Goal: Information Seeking & Learning: Learn about a topic

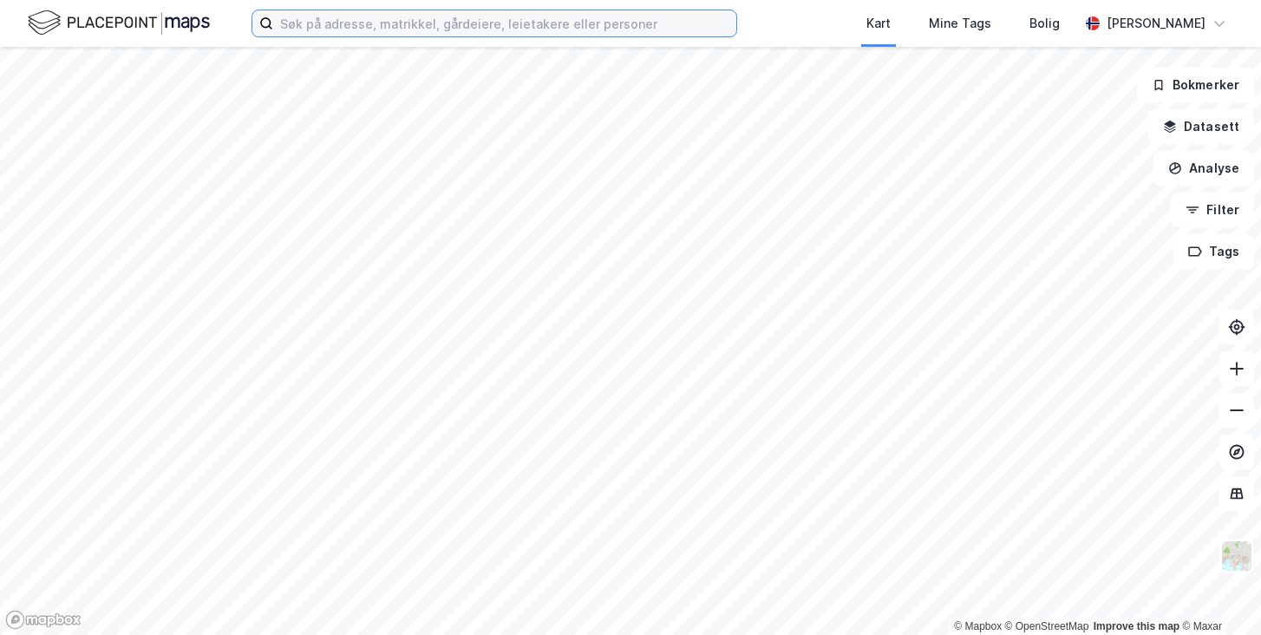
click at [378, 25] on input at bounding box center [504, 23] width 463 height 26
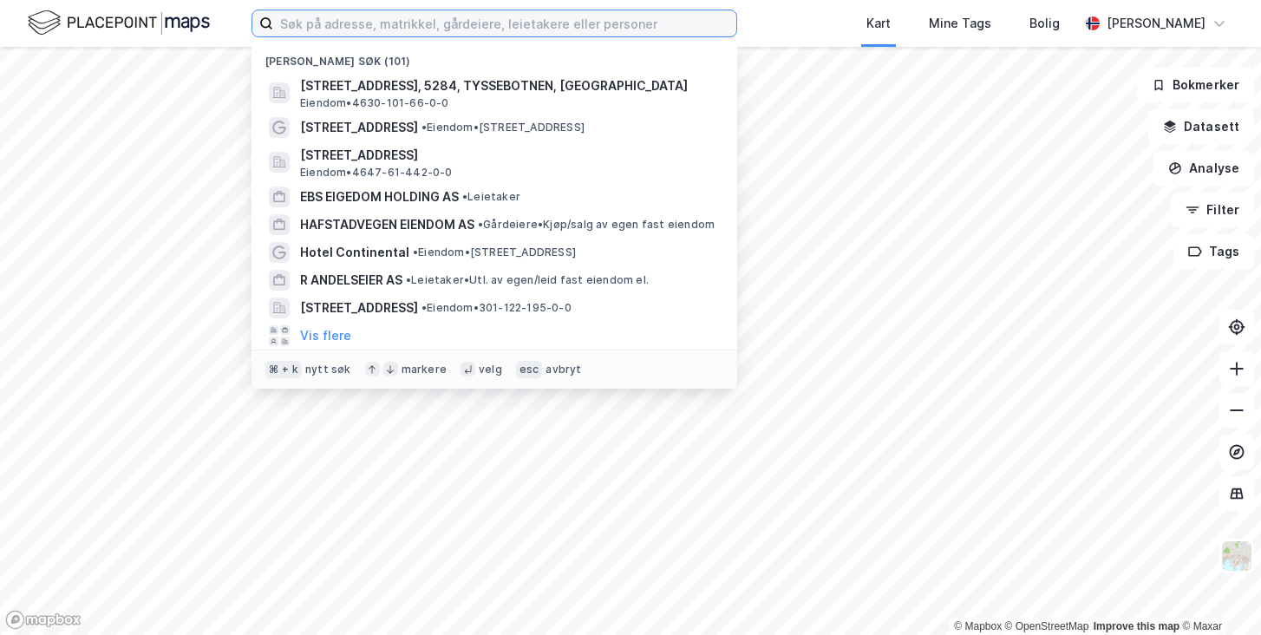
paste input "Nedre Rommen 1"
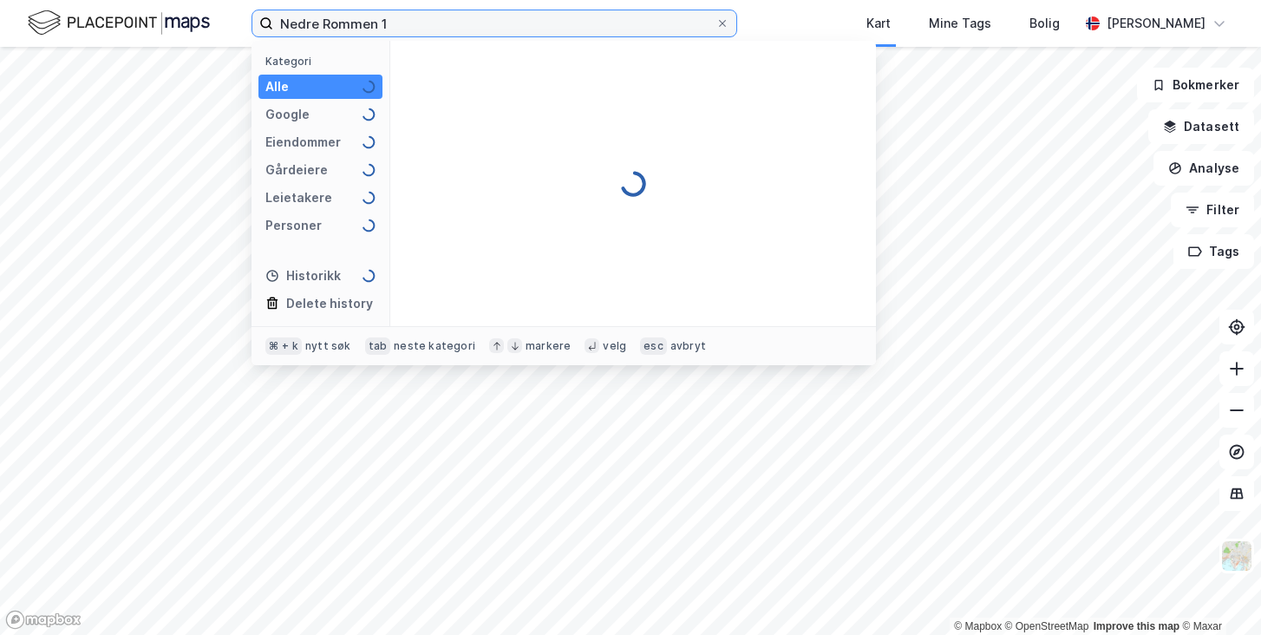
type input "Nedre Rommen 1"
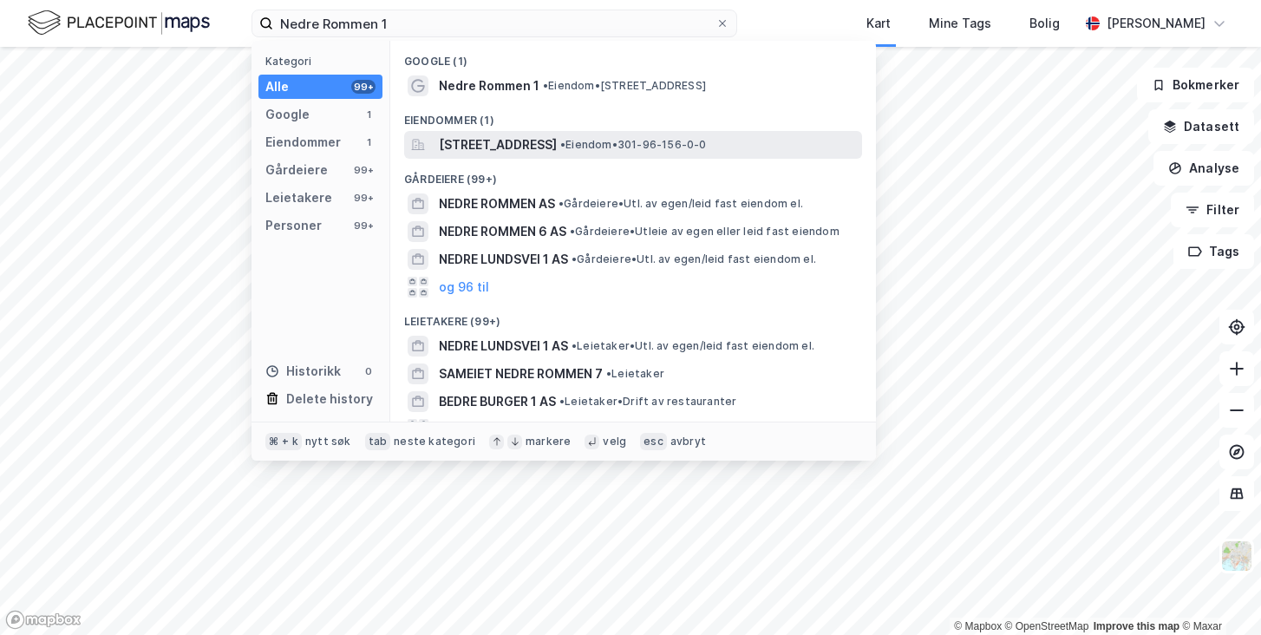
click at [465, 146] on span "[STREET_ADDRESS]" at bounding box center [498, 144] width 118 height 21
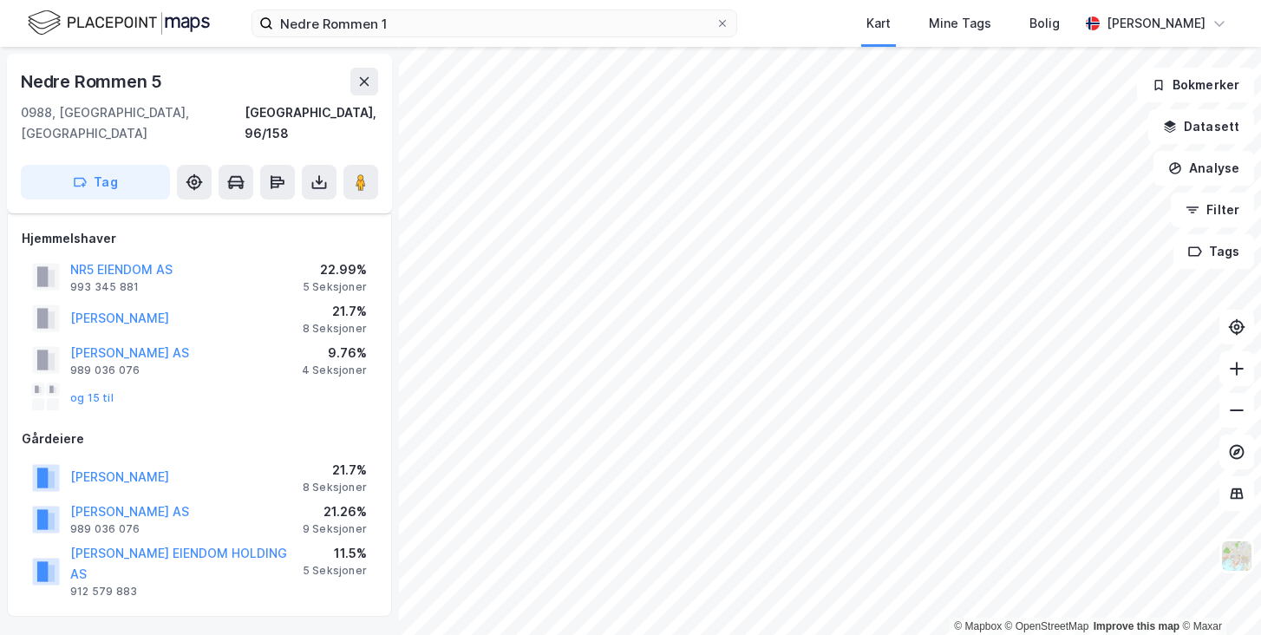
scroll to position [10, 0]
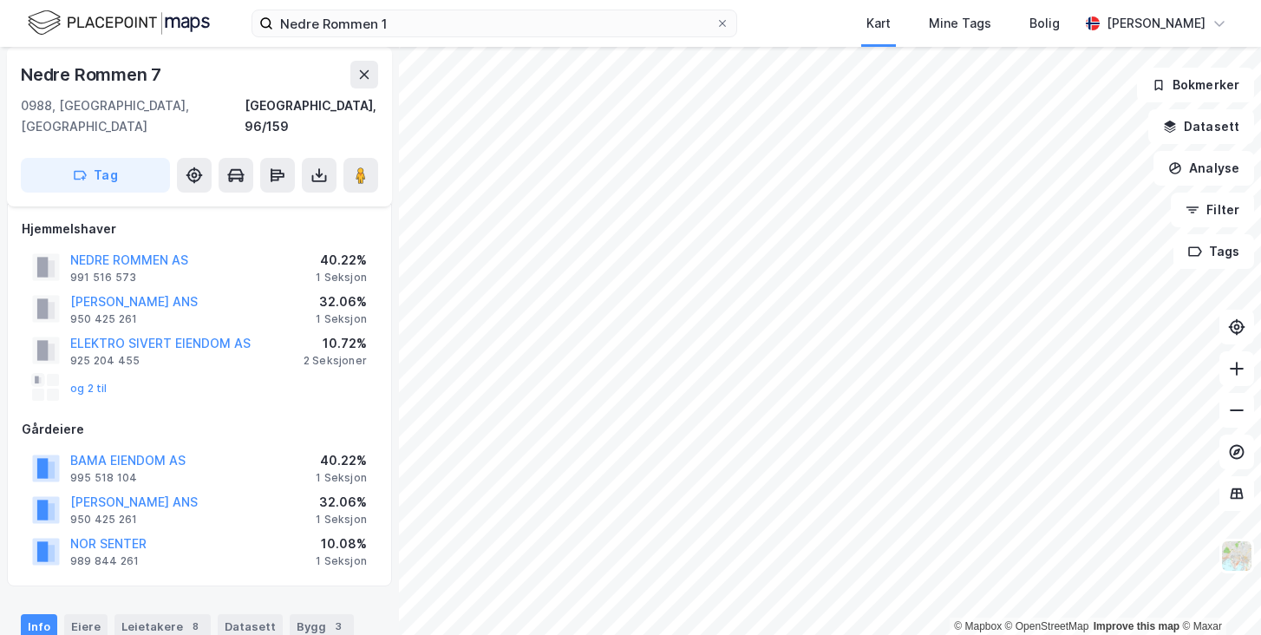
scroll to position [10, 0]
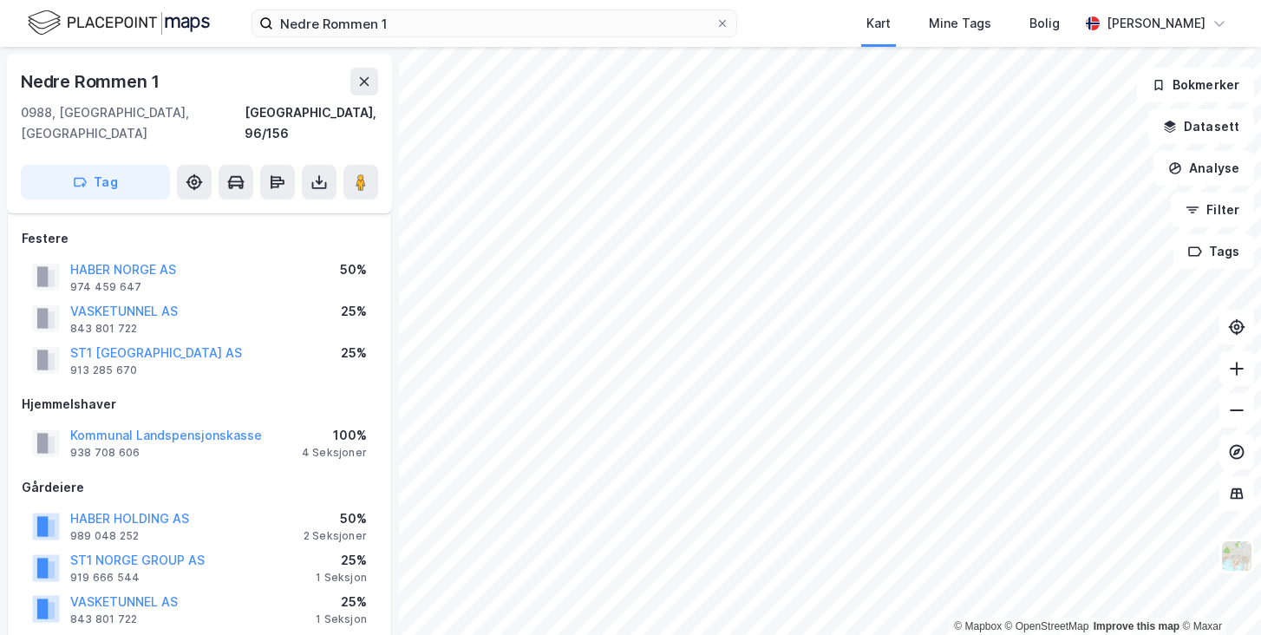
scroll to position [10, 0]
